Goal: Transaction & Acquisition: Book appointment/travel/reservation

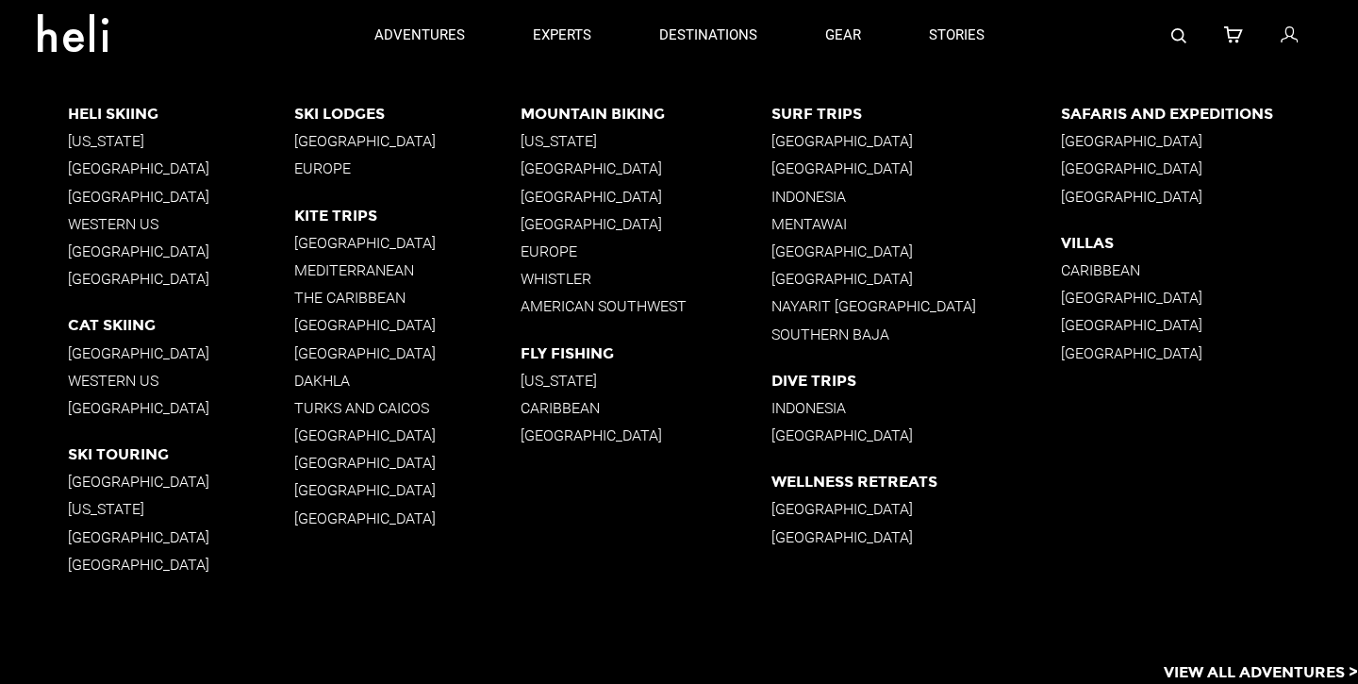
click at [147, 166] on p "[GEOGRAPHIC_DATA]" at bounding box center [181, 168] width 226 height 18
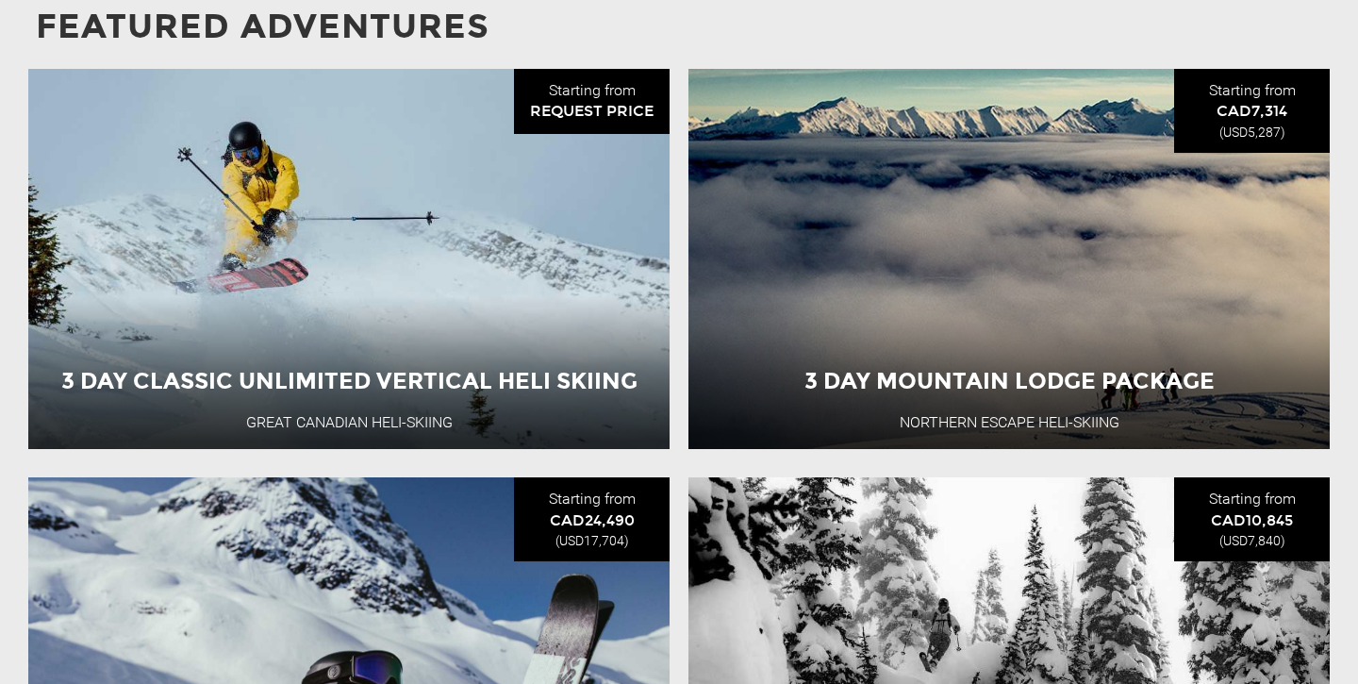
scroll to position [1607, 0]
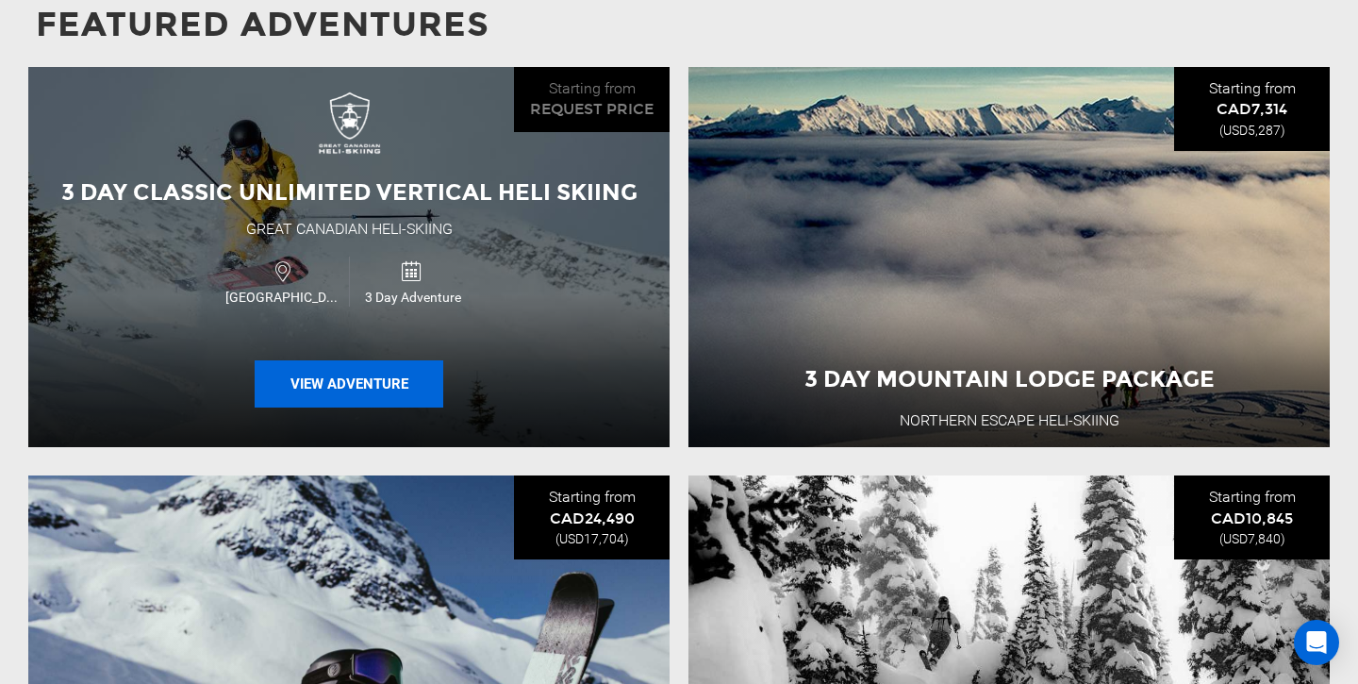
click at [380, 376] on button "View Adventure" at bounding box center [349, 383] width 189 height 47
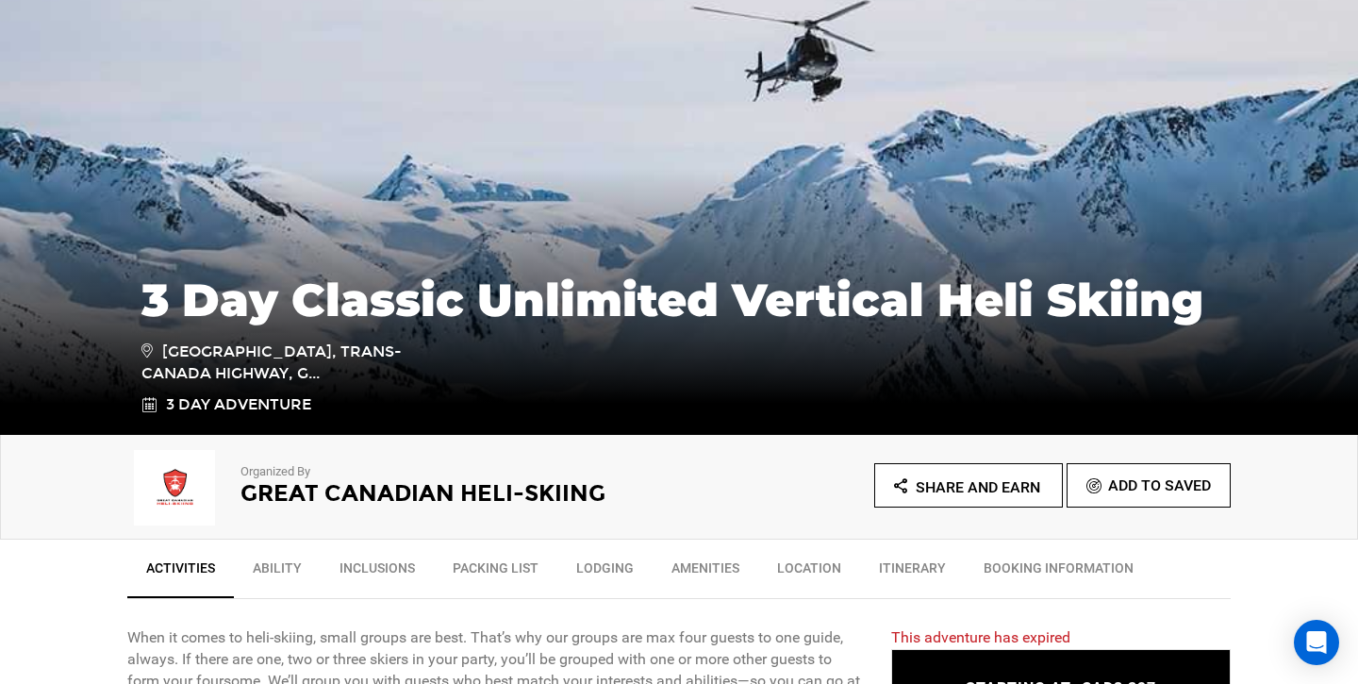
scroll to position [203, 0]
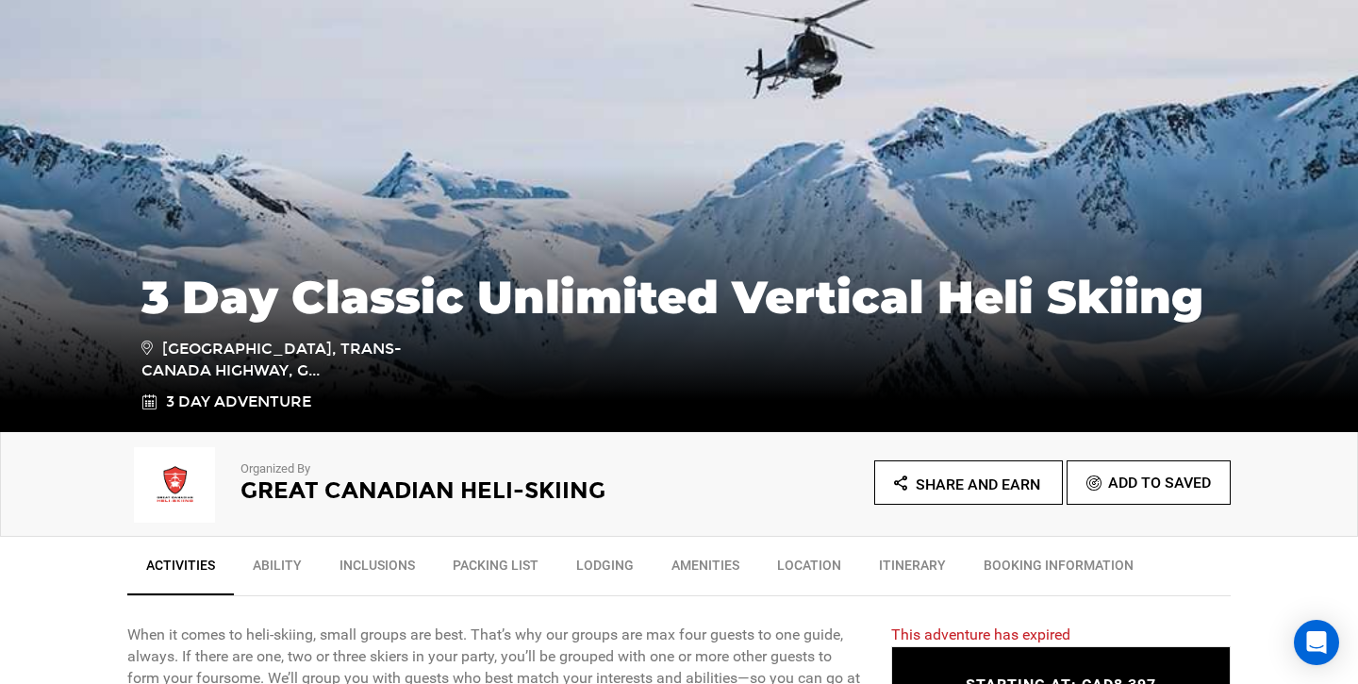
click at [319, 499] on h2 "Great Canadian Heli-Skiing" at bounding box center [433, 490] width 387 height 25
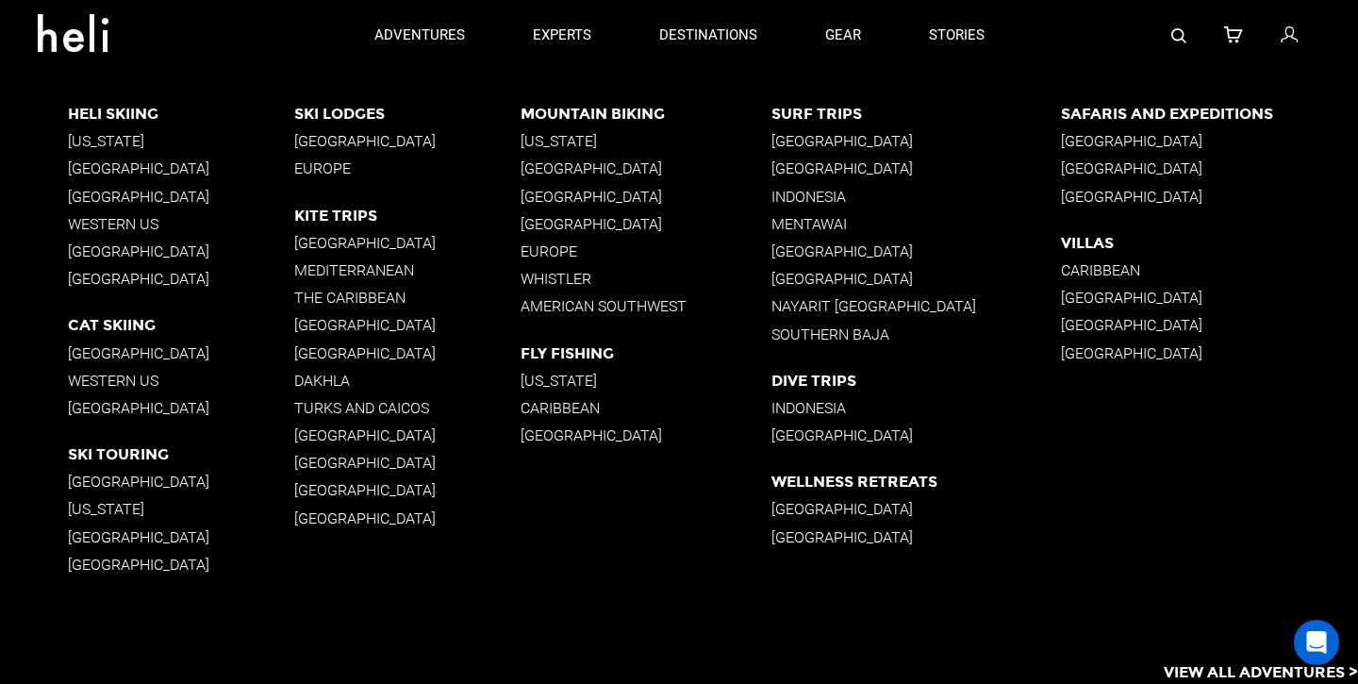
click at [133, 167] on p "[GEOGRAPHIC_DATA]" at bounding box center [181, 168] width 226 height 18
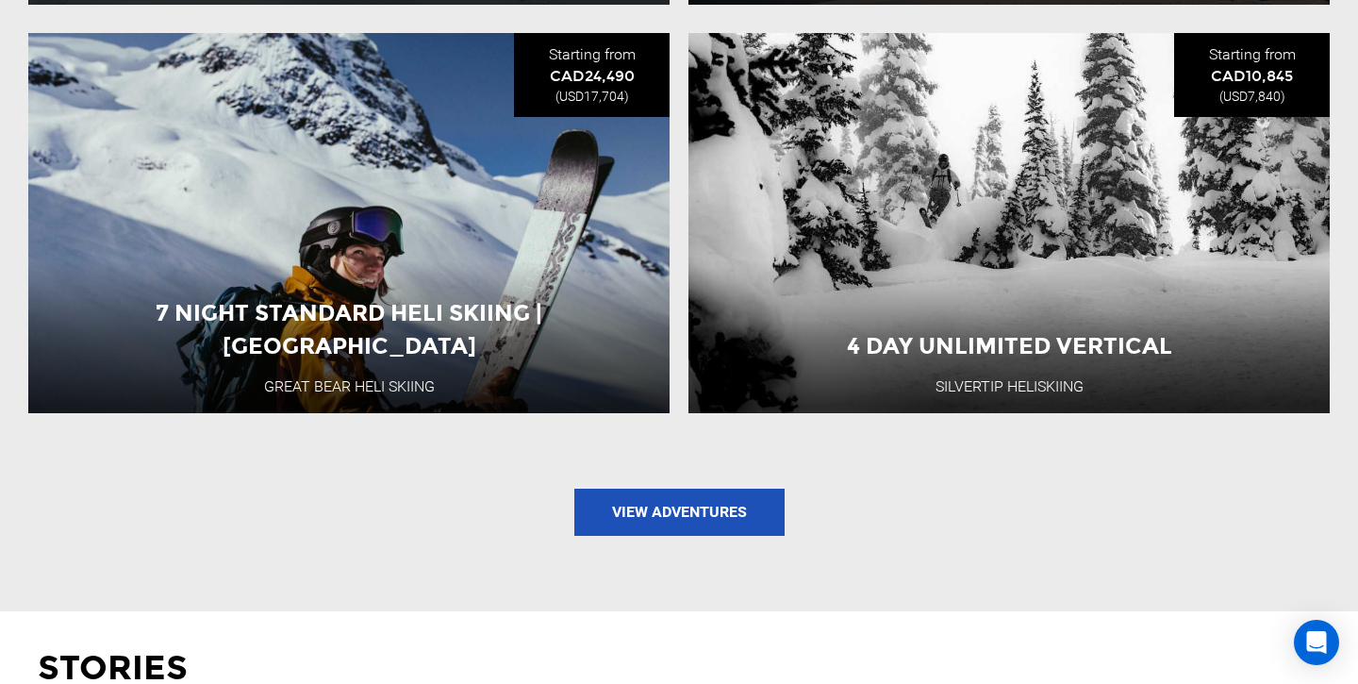
scroll to position [2080, 0]
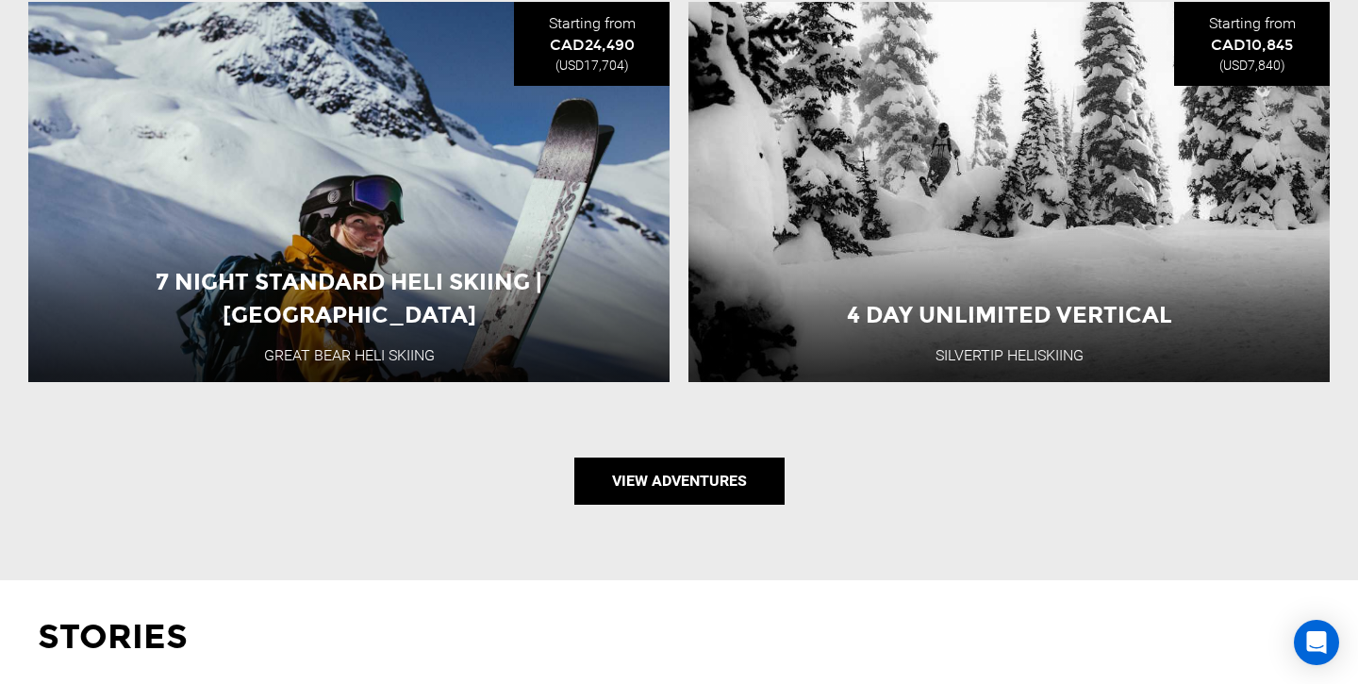
click at [686, 479] on link "View Adventures" at bounding box center [679, 480] width 210 height 47
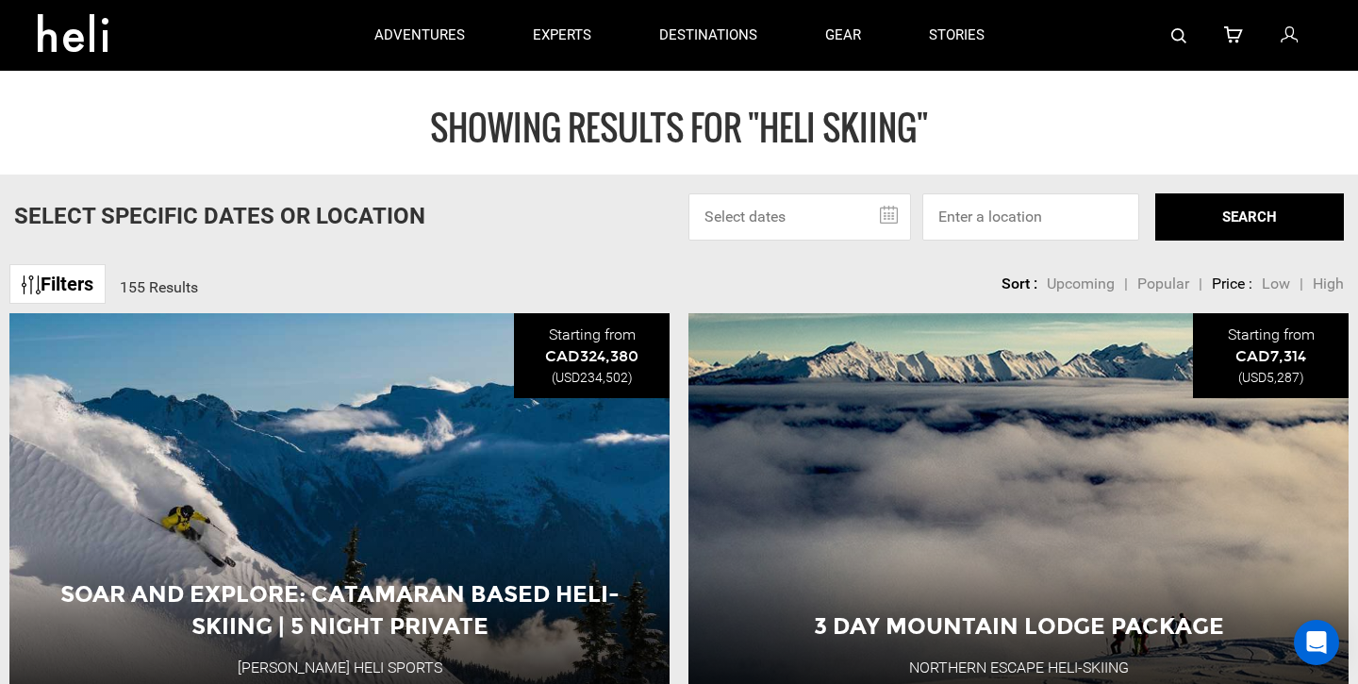
click at [1273, 285] on span "Low" at bounding box center [1276, 283] width 28 height 18
type input "Heli Skiing"
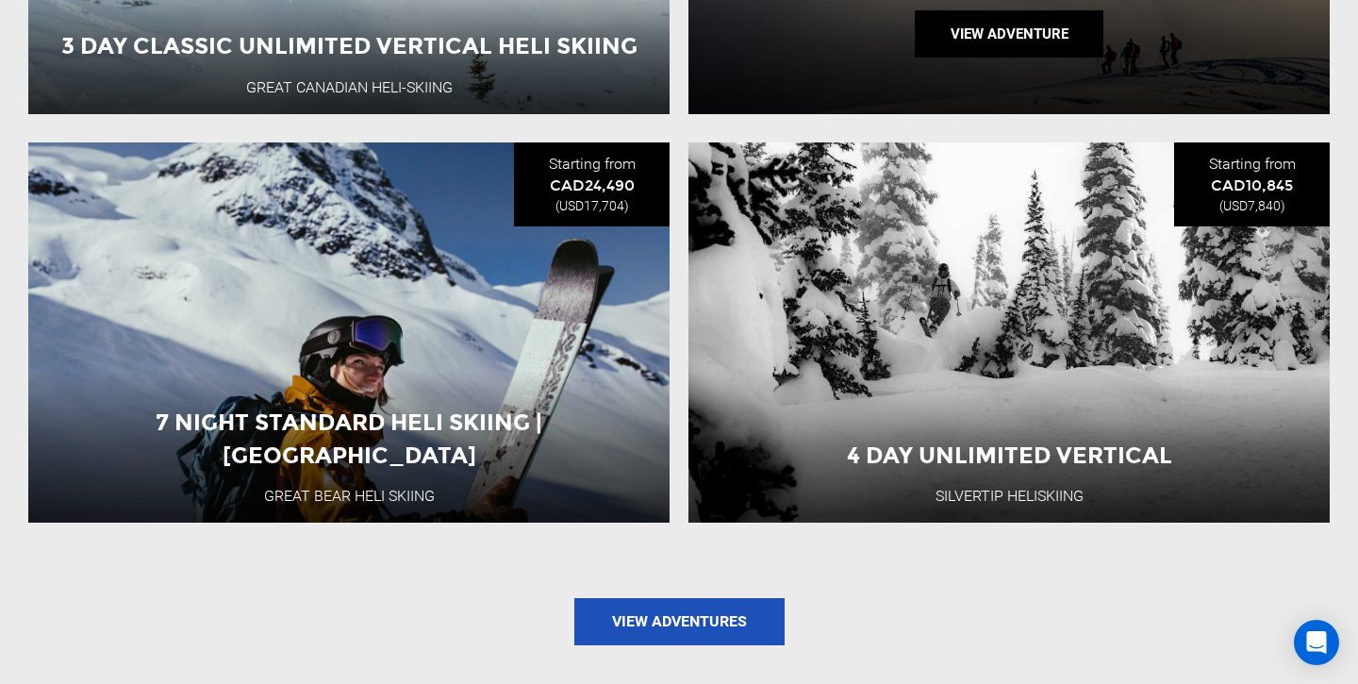
scroll to position [2170, 0]
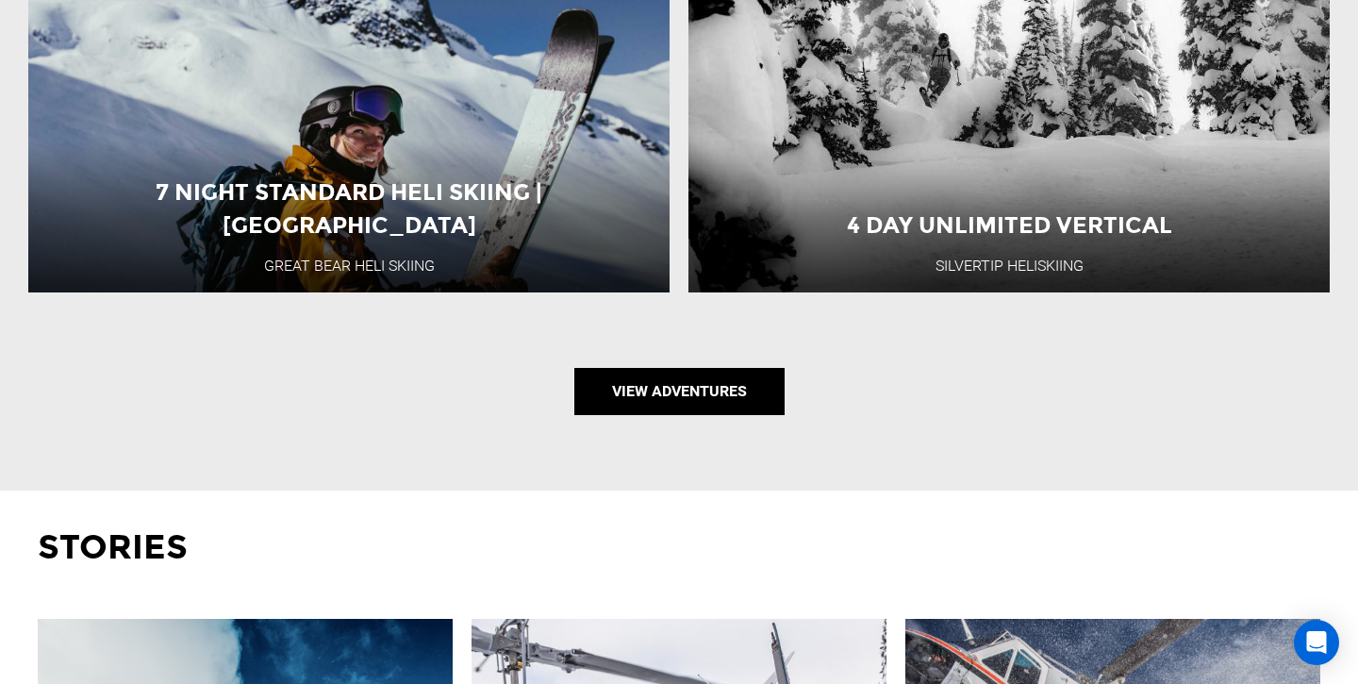
click at [716, 408] on link "View Adventures" at bounding box center [679, 391] width 210 height 47
type input "Heli Skiing"
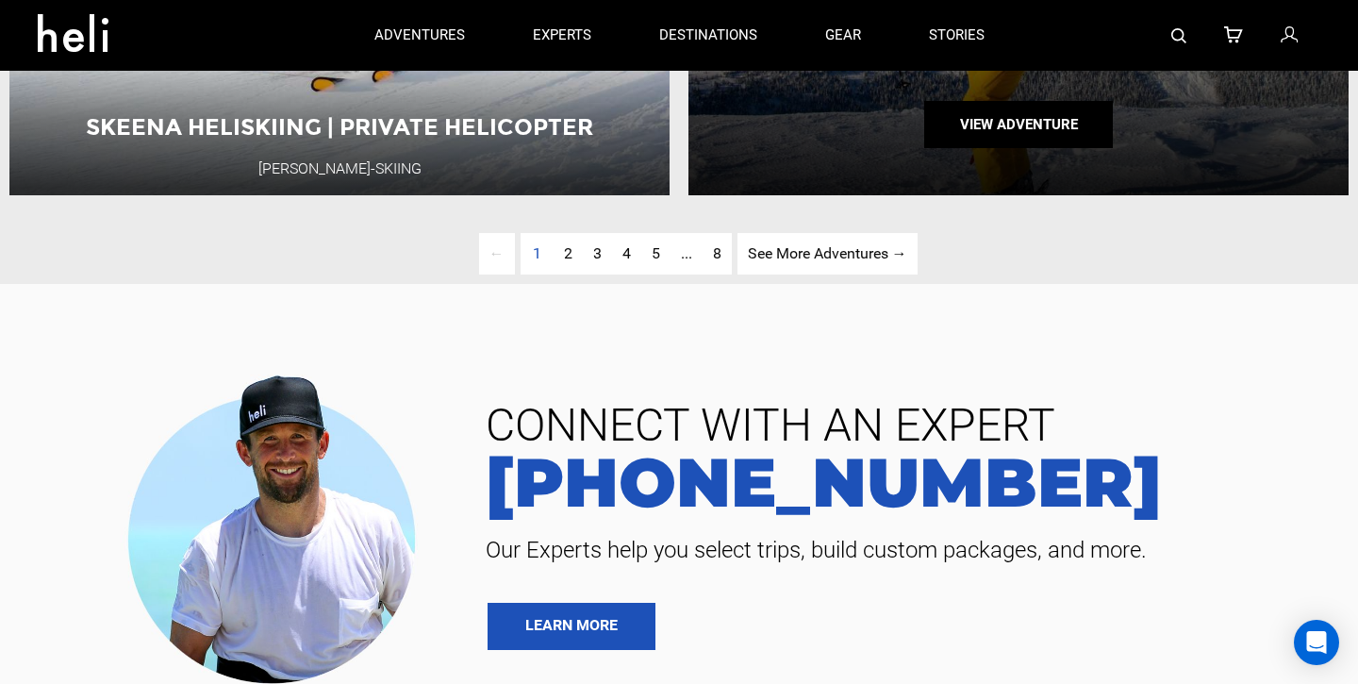
scroll to position [3522, 0]
